Goal: Use online tool/utility: Use online tool/utility

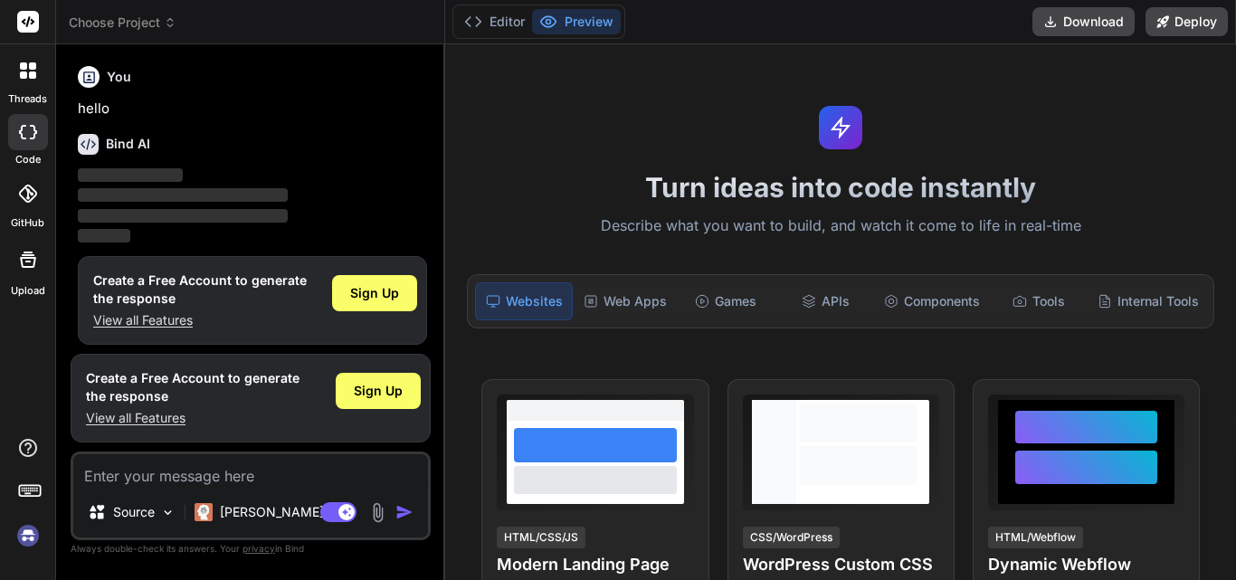
scroll to position [9, 0]
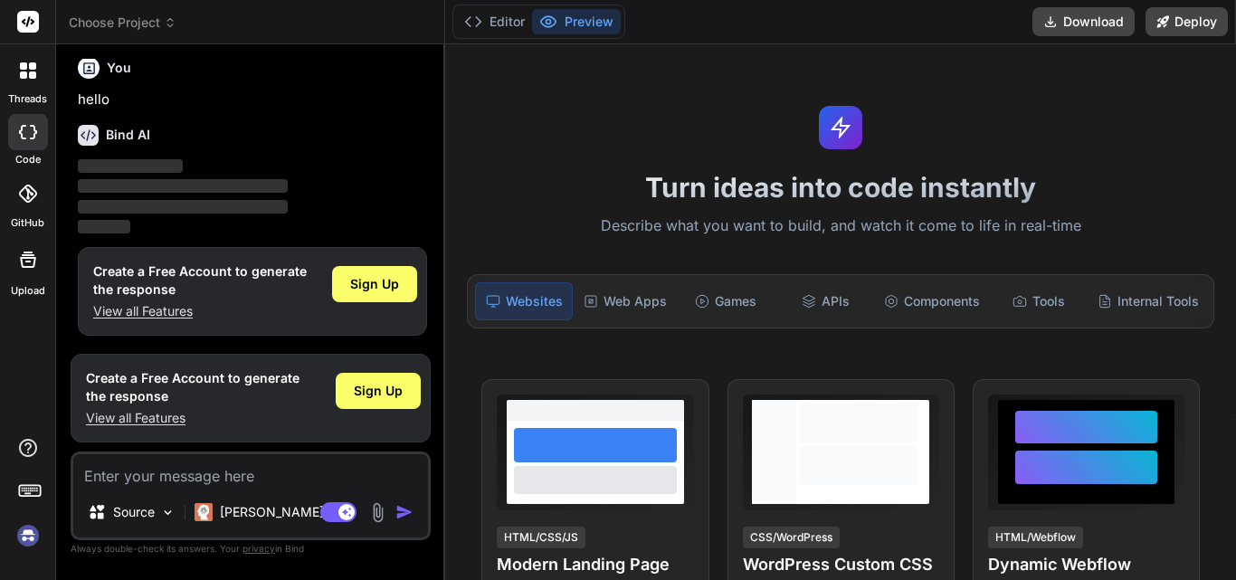
type textarea "x"
click at [215, 470] on textarea at bounding box center [250, 470] width 355 height 33
type textarea "switch (orderInfo.AssignedToTeamID) { case 1: assignToTeam = "North Team"; brea…"
type textarea "x"
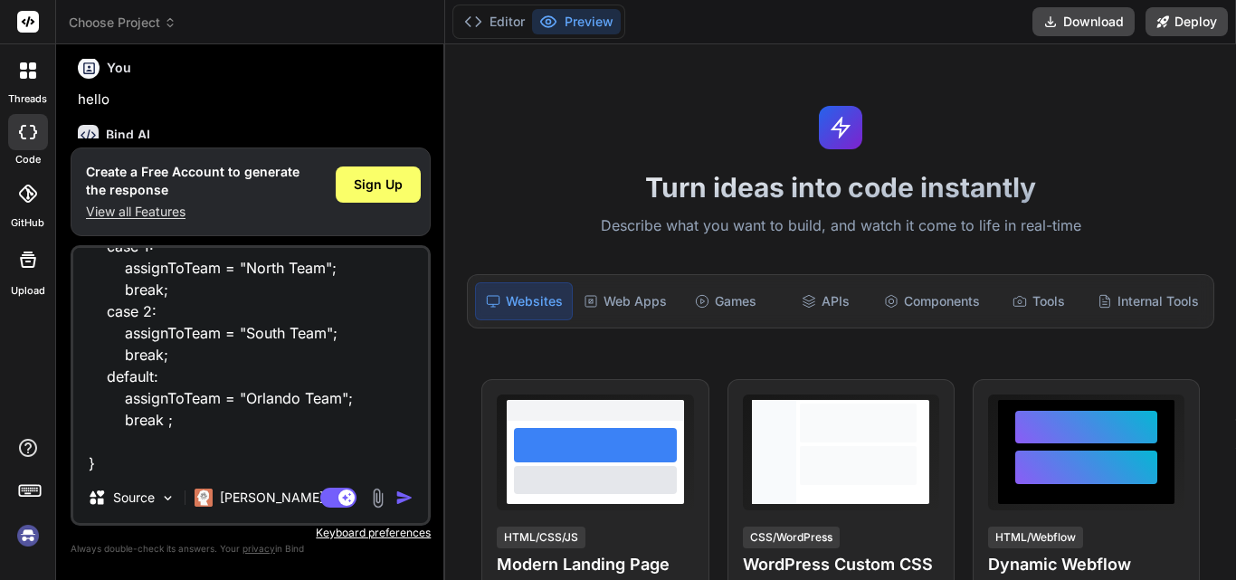
type textarea "switch (orderInfo.AssignedToTeamID) { case 1: assignToTeam = "North Team"; brea…"
type textarea "x"
type textarea "switch (orderInfo.AssignedToTeamID) { case 1: assignToTeam = "North Team"; brea…"
type textarea "x"
type textarea "switch (orderInfo.AssignedToTeamID) { case 1: assignToTeam = "North Team"; brea…"
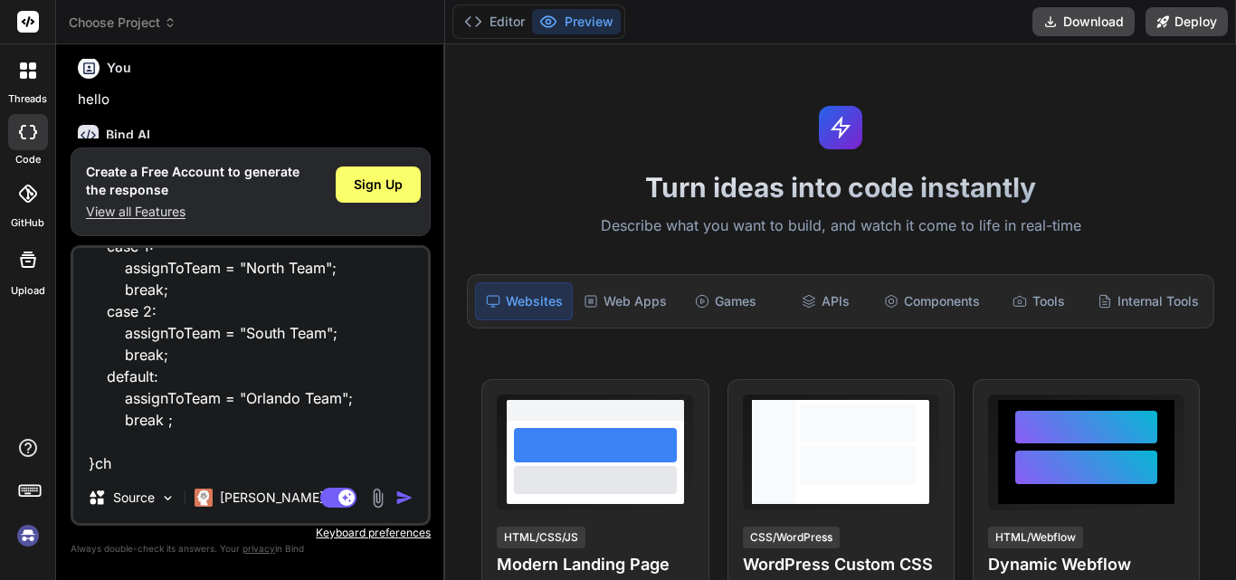
type textarea "x"
type textarea "switch (orderInfo.AssignedToTeamID) { case 1: assignToTeam = "North Team"; brea…"
type textarea "x"
type textarea "switch (orderInfo.AssignedToTeamID) { case 1: assignToTeam = "North Team"; brea…"
type textarea "x"
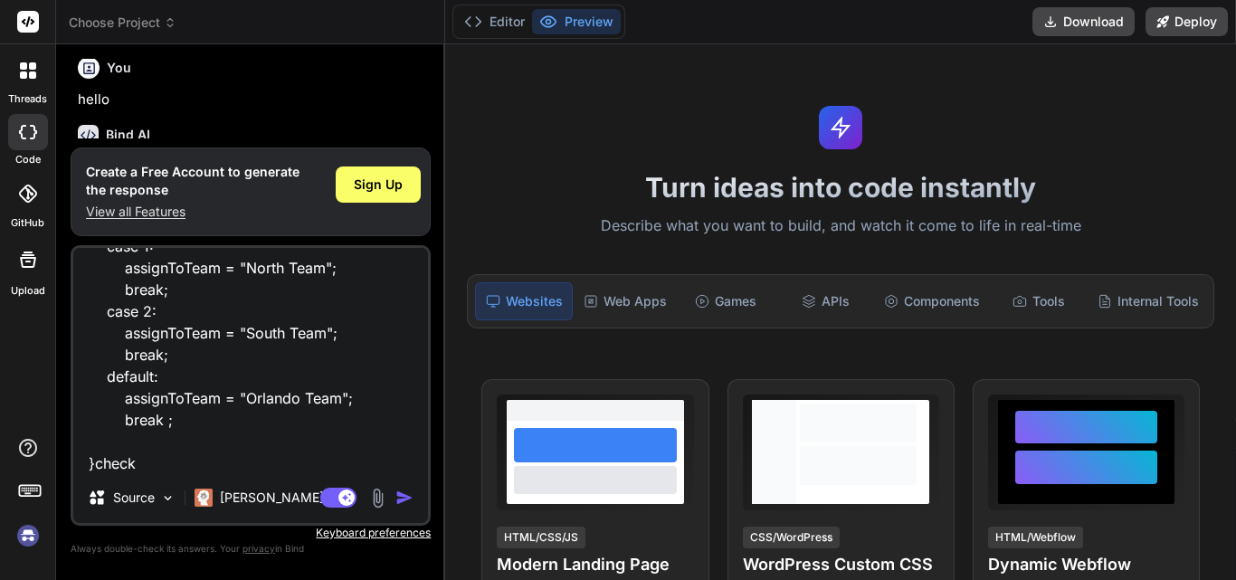
type textarea "switch (orderInfo.AssignedToTeamID) { case 1: assignToTeam = "North Team"; brea…"
type textarea "x"
type textarea "switch (orderInfo.AssignedToTeamID) { case 1: assignToTeam = "North Team"; brea…"
type textarea "x"
type textarea "switch (orderInfo.AssignedToTeamID) { case 1: assignToTeam = "North Team"; brea…"
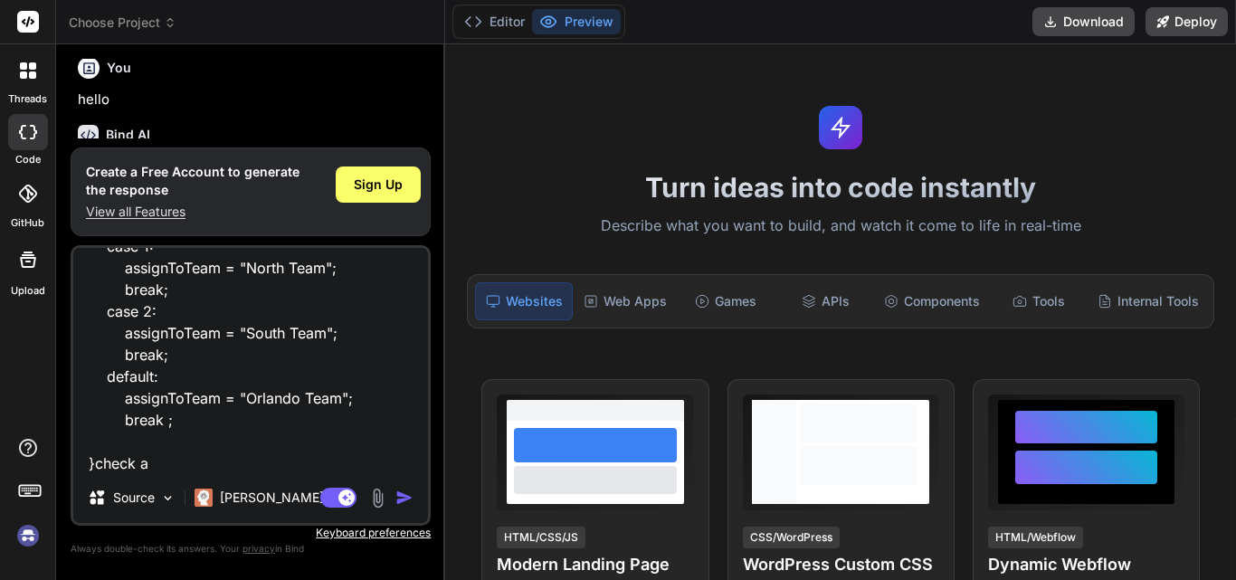
type textarea "x"
type textarea "switch (orderInfo.AssignedToTeamID) { case 1: assignToTeam = "North Team"; brea…"
type textarea "x"
type textarea "switch (orderInfo.AssignedToTeamID) { case 1: assignToTeam = "North Team"; brea…"
type textarea "x"
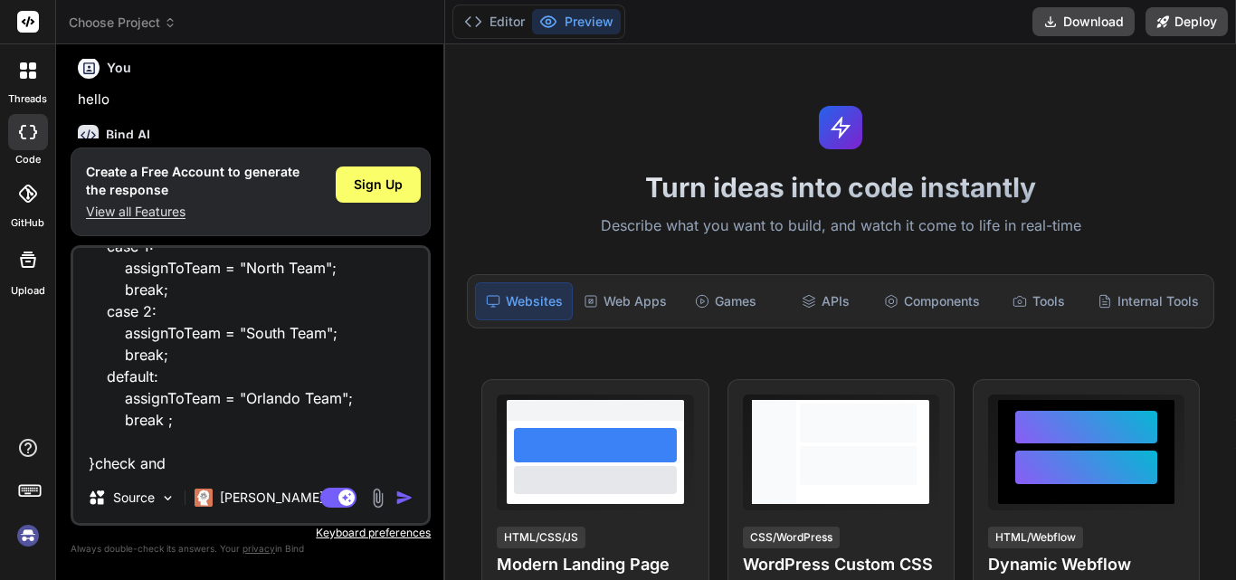
type textarea "switch (orderInfo.AssignedToTeamID) { case 1: assignToTeam = "North Team"; brea…"
type textarea "x"
type textarea "switch (orderInfo.AssignedToTeamID) { case 1: assignToTeam = "North Team"; brea…"
type textarea "x"
type textarea "switch (orderInfo.AssignedToTeamID) { case 1: assignToTeam = "North Team"; brea…"
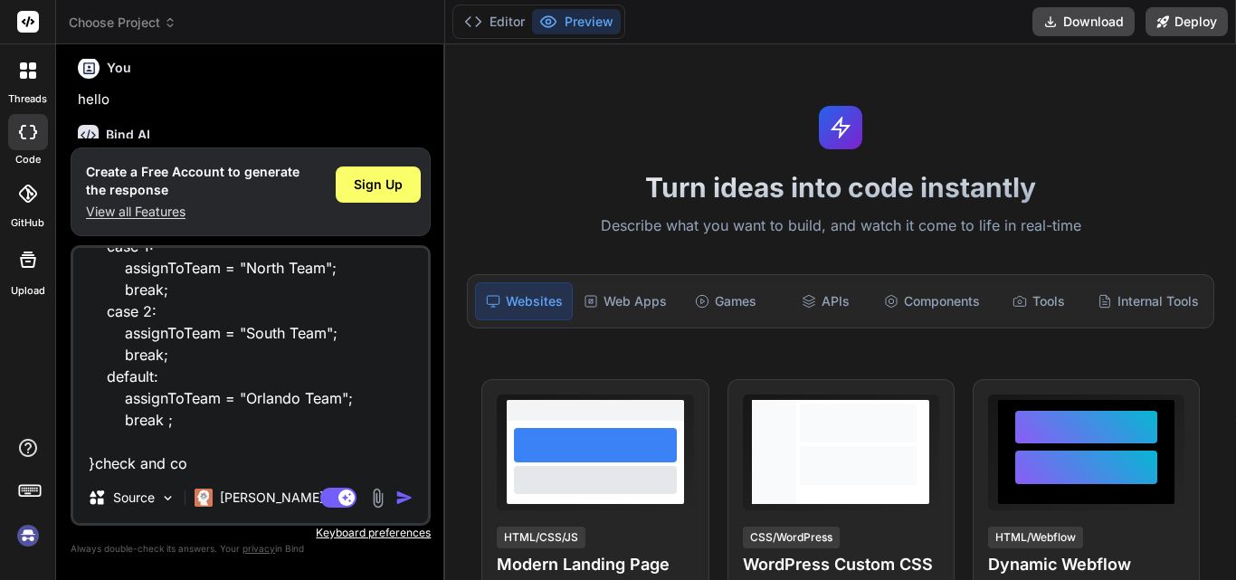
type textarea "x"
type textarea "switch (orderInfo.AssignedToTeamID) { case 1: assignToTeam = "North Team"; brea…"
type textarea "x"
type textarea "switch (orderInfo.AssignedToTeamID) { case 1: assignToTeam = "North Team"; brea…"
type textarea "x"
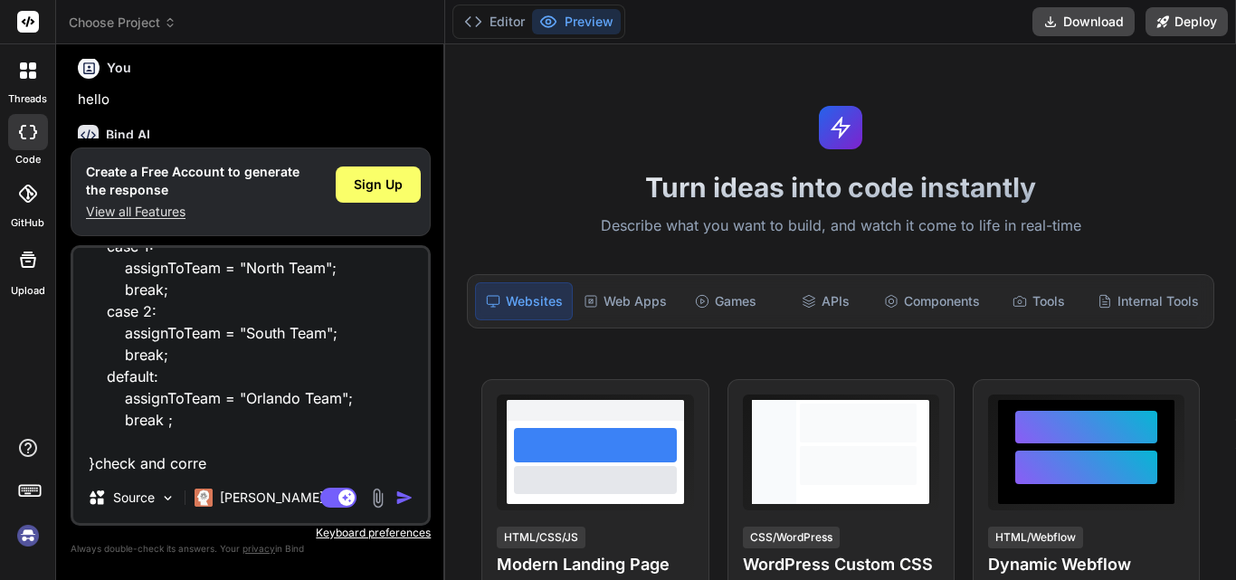
type textarea "switch (orderInfo.AssignedToTeamID) { case 1: assignToTeam = "North Team"; brea…"
type textarea "x"
type textarea "switch (orderInfo.AssignedToTeamID) { case 1: assignToTeam = "North Team"; brea…"
type textarea "x"
type textarea "switch (orderInfo.AssignedToTeamID) { case 1: assignToTeam = "North Team"; brea…"
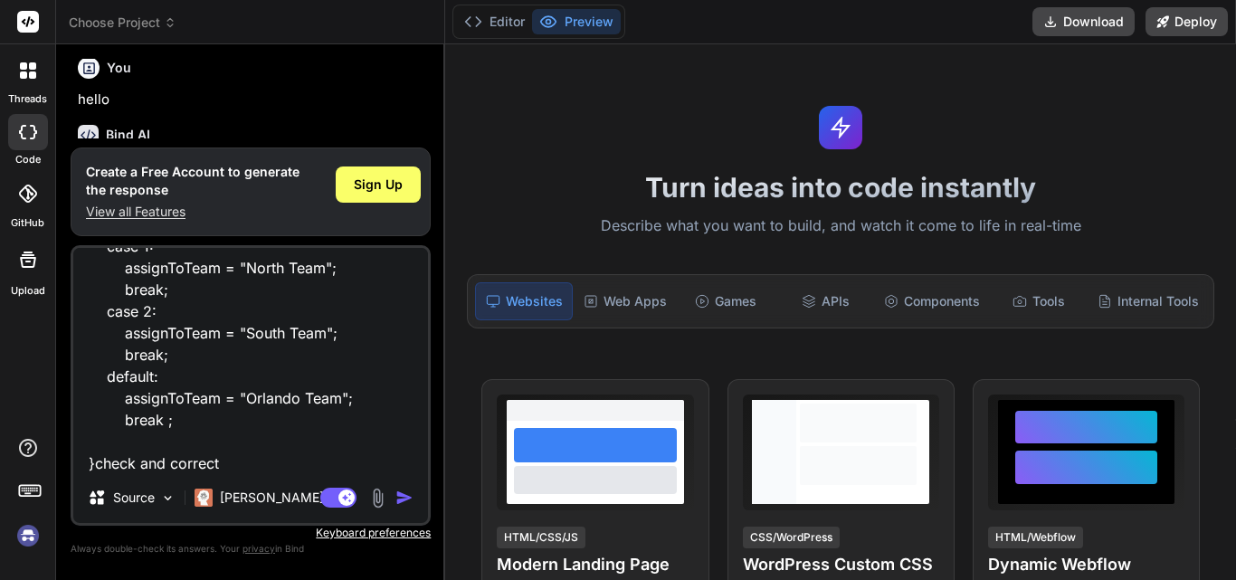
type textarea "x"
type textarea "switch (orderInfo.AssignedToTeamID) { case 1: assignToTeam = "North Team"; brea…"
type textarea "x"
type textarea "switch (orderInfo.AssignedToTeamID) { case 1: assignToTeam = "North Team"; brea…"
type textarea "x"
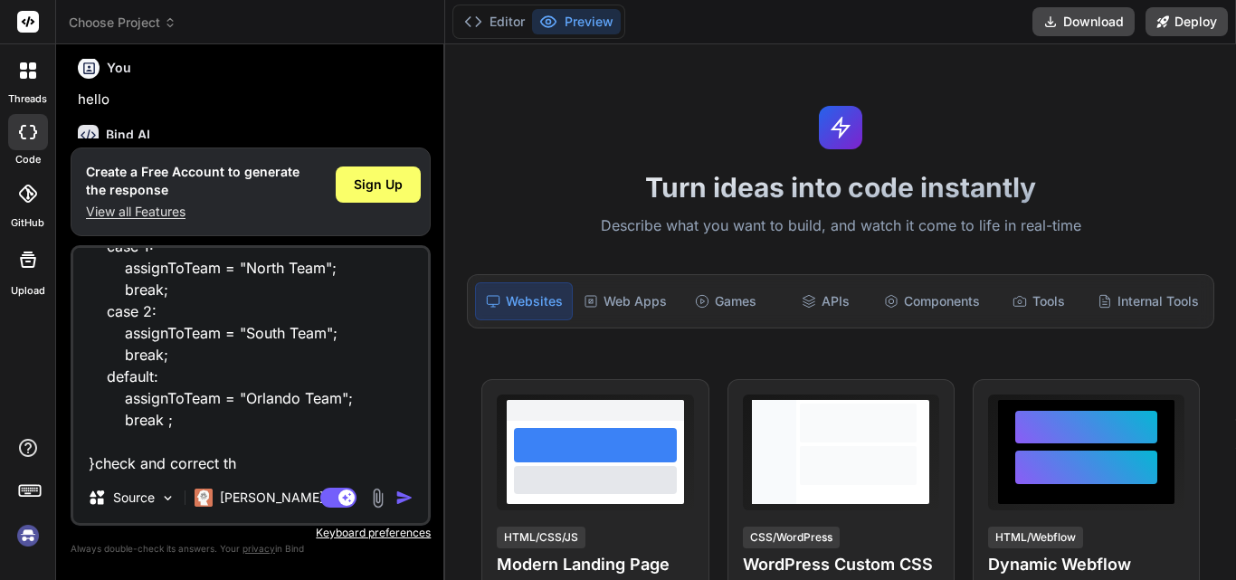
type textarea "switch (orderInfo.AssignedToTeamID) { case 1: assignToTeam = "North Team"; brea…"
type textarea "x"
type textarea "switch (orderInfo.AssignedToTeamID) { case 1: assignToTeam = "North Team"; brea…"
type textarea "x"
type textarea "switch (orderInfo.AssignedToTeamID) { case 1: assignToTeam = "North Team"; brea…"
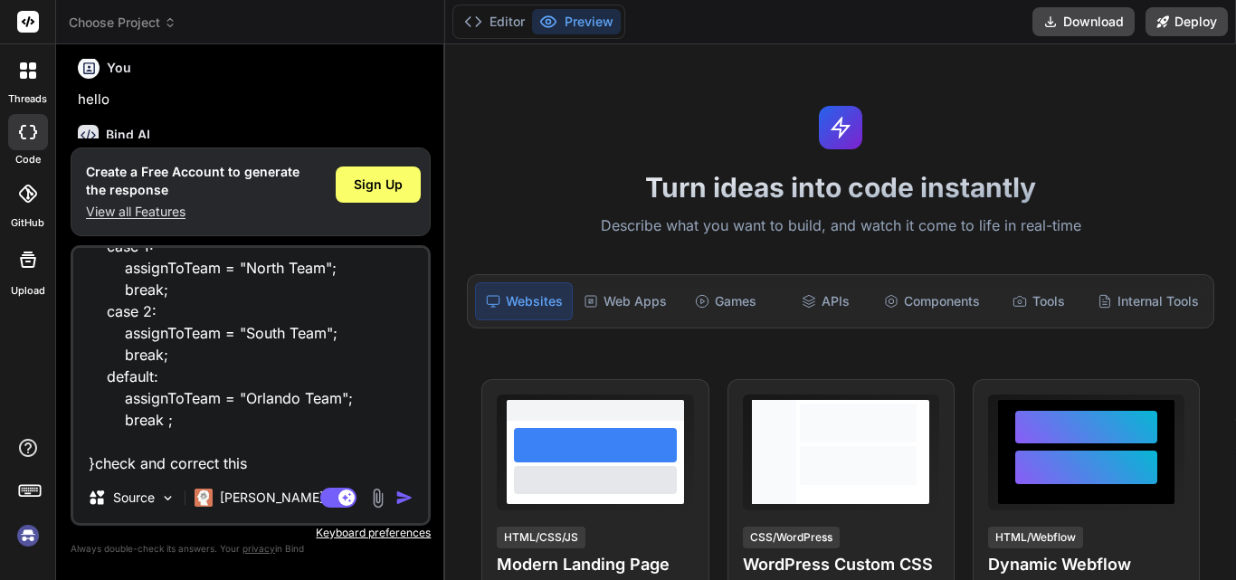
type textarea "x"
type textarea "switch (orderInfo.AssignedToTeamID) { case 1: assignToTeam = "North Team"; brea…"
type textarea "x"
type textarea "switch (orderInfo.AssignedToTeamID) { case 1: assignToTeam = "North Team"; brea…"
type textarea "x"
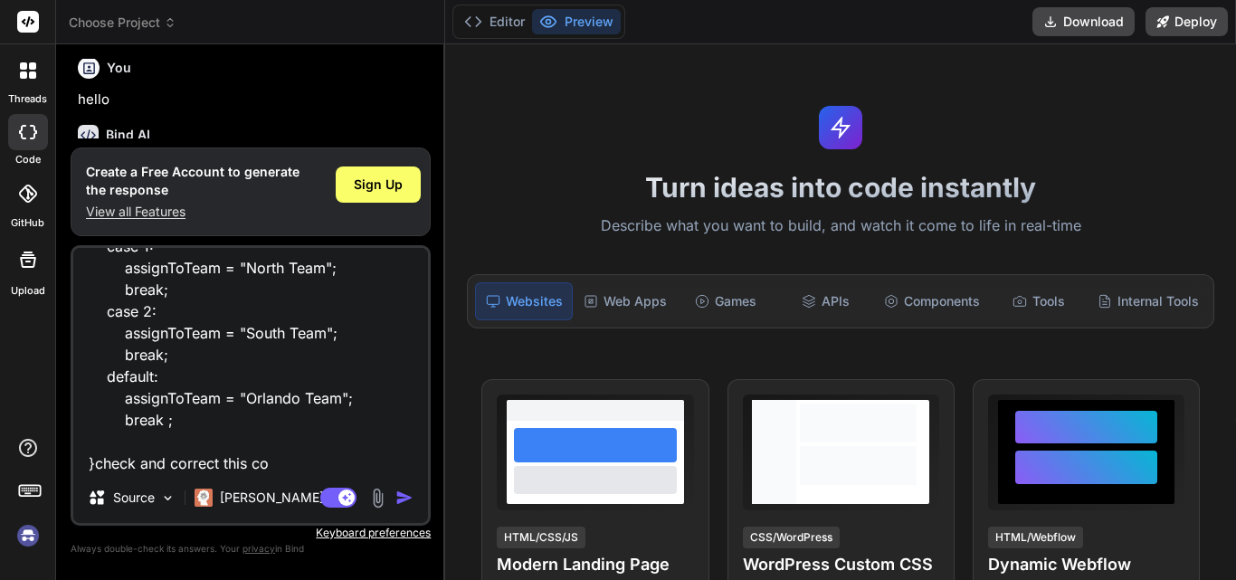
type textarea "switch (orderInfo.AssignedToTeamID) { case 1: assignToTeam = "North Team"; brea…"
type textarea "x"
type textarea "switch (orderInfo.AssignedToTeamID) { case 1: assignToTeam = "North Team"; brea…"
type textarea "x"
type textarea "switch (orderInfo.AssignedToTeamID) { case 1: assignToTeam = "North Team"; brea…"
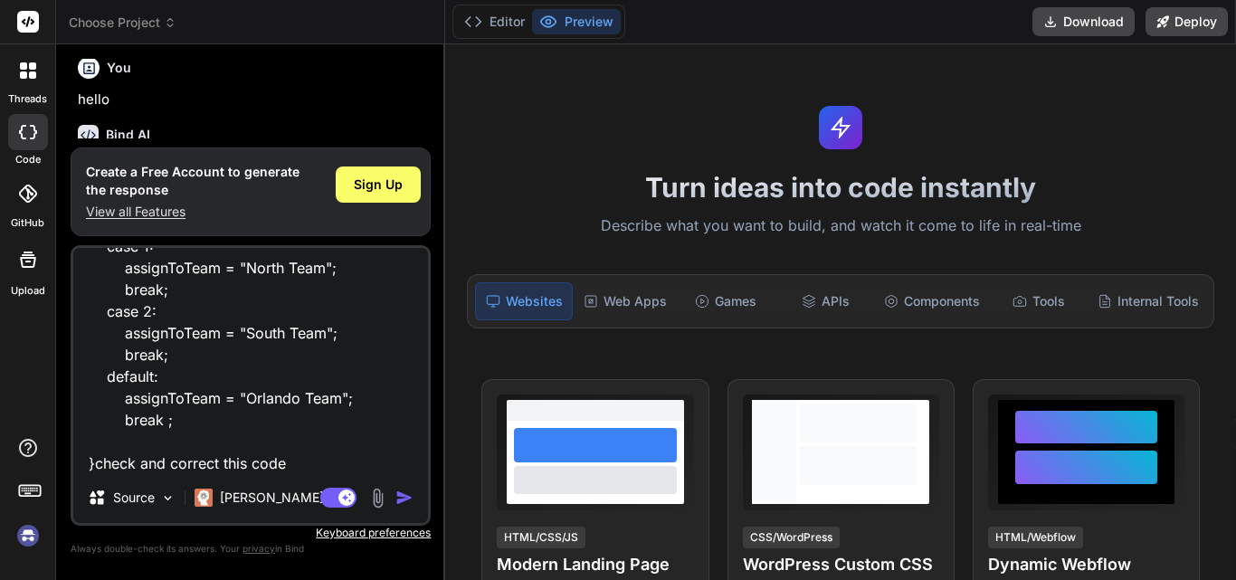
click at [407, 501] on img "button" at bounding box center [404, 498] width 18 height 18
click at [401, 498] on img "button" at bounding box center [404, 498] width 18 height 18
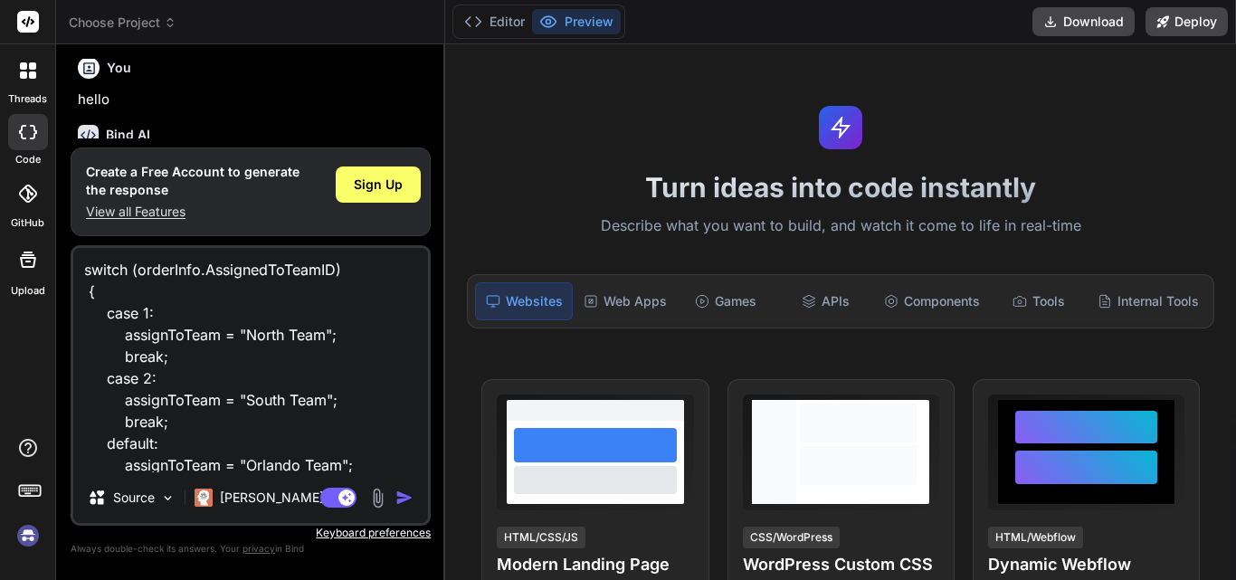
click at [397, 500] on img "button" at bounding box center [404, 498] width 18 height 18
click at [400, 499] on img "button" at bounding box center [404, 498] width 18 height 18
click at [401, 499] on img "button" at bounding box center [404, 498] width 18 height 18
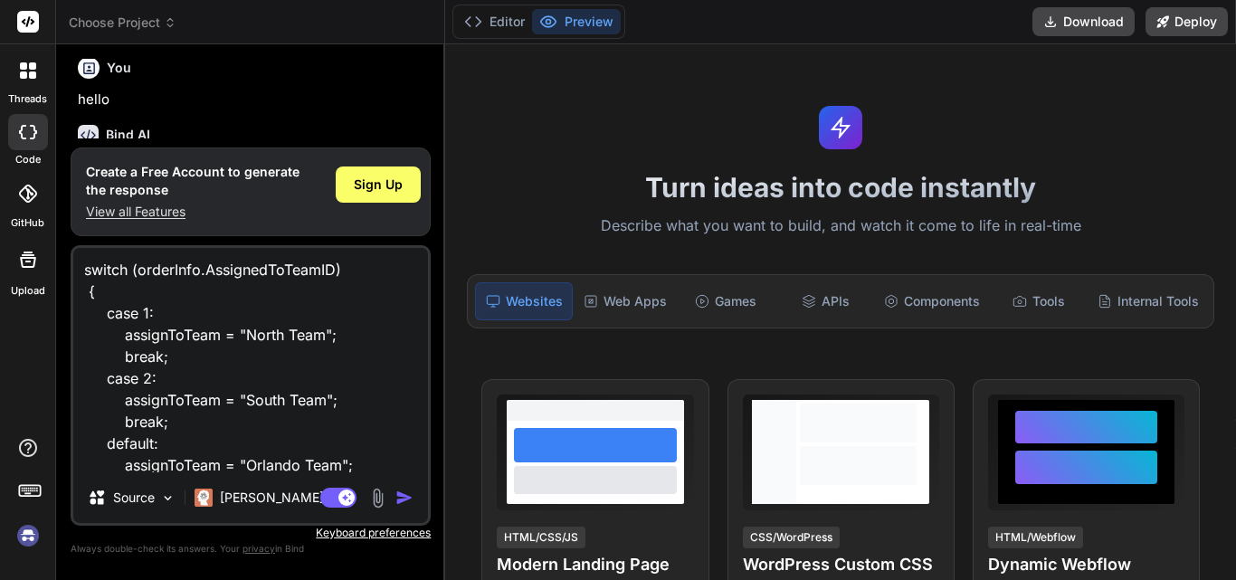
click at [401, 499] on img "button" at bounding box center [404, 498] width 18 height 18
click at [402, 499] on img "button" at bounding box center [404, 498] width 18 height 18
click at [165, 499] on img at bounding box center [167, 497] width 15 height 15
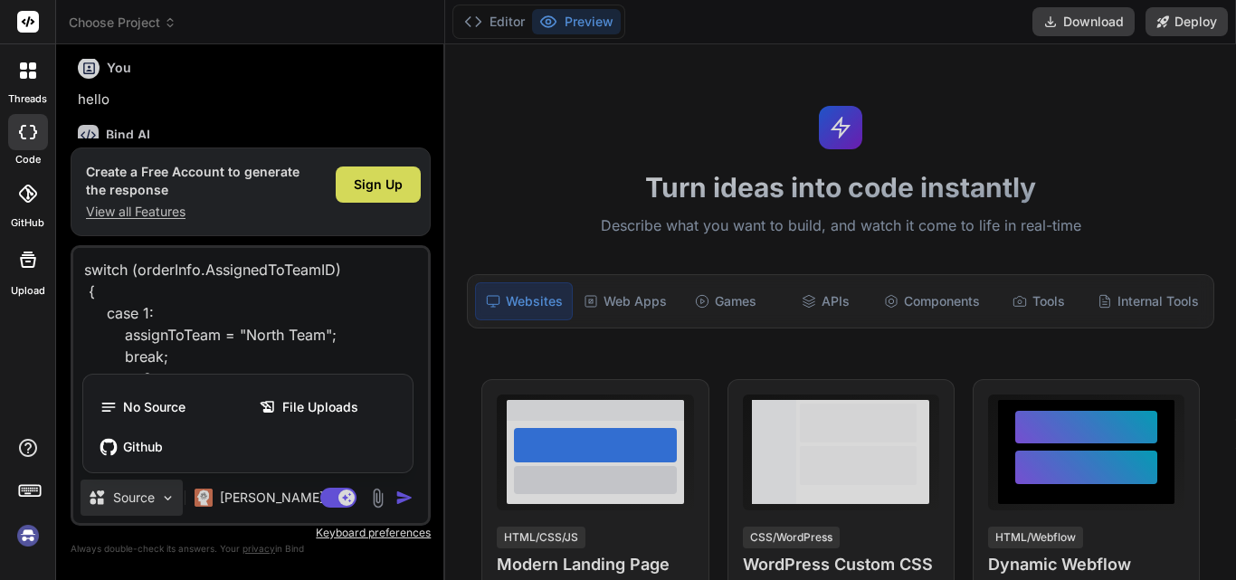
click at [385, 310] on div at bounding box center [618, 290] width 1236 height 580
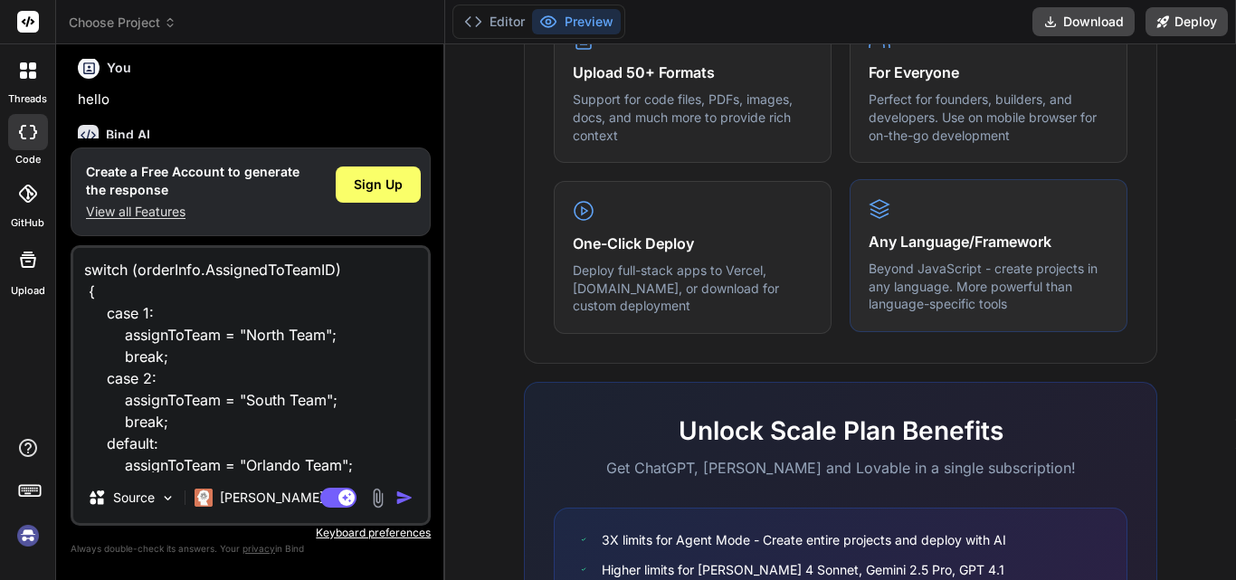
scroll to position [1189, 0]
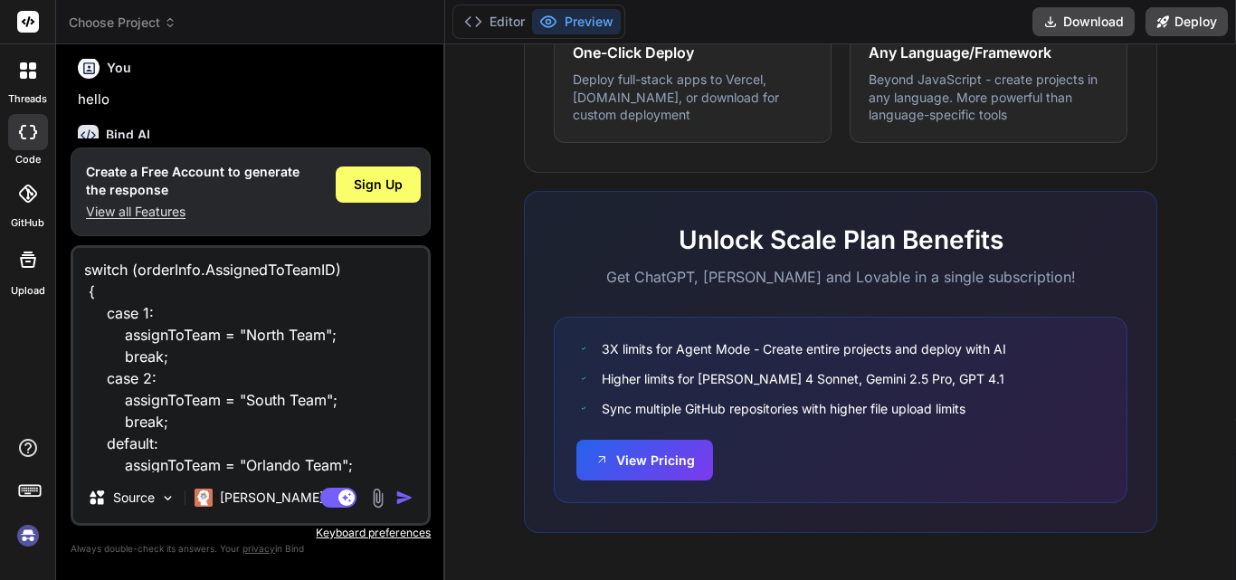
click at [27, 132] on icon at bounding box center [28, 132] width 18 height 14
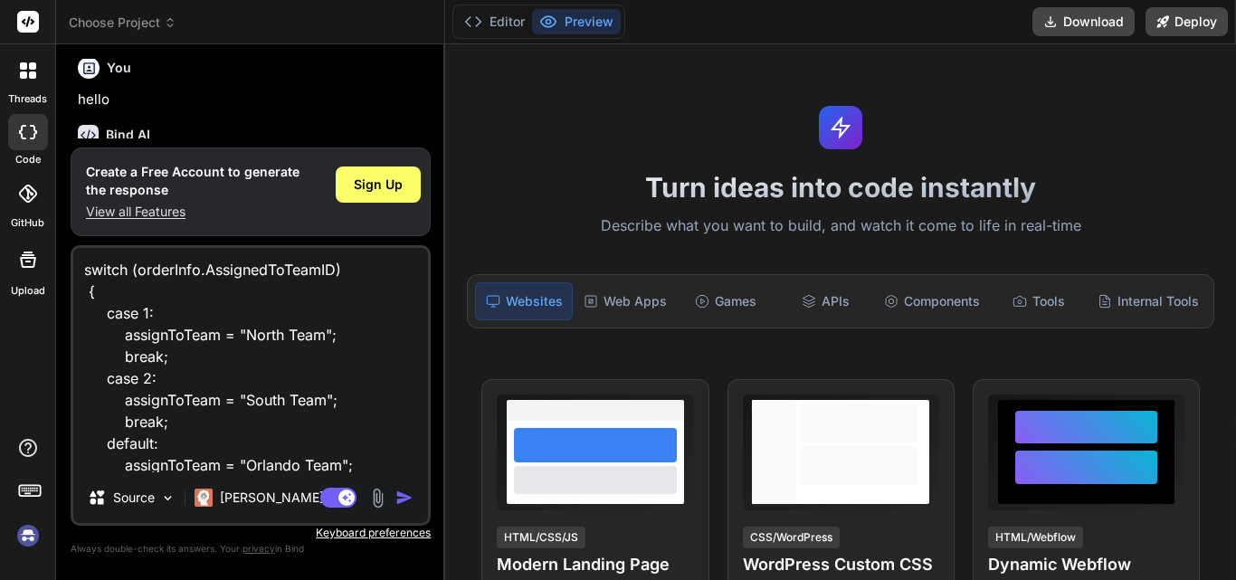
type textarea "x"
